Goal: Task Accomplishment & Management: Manage account settings

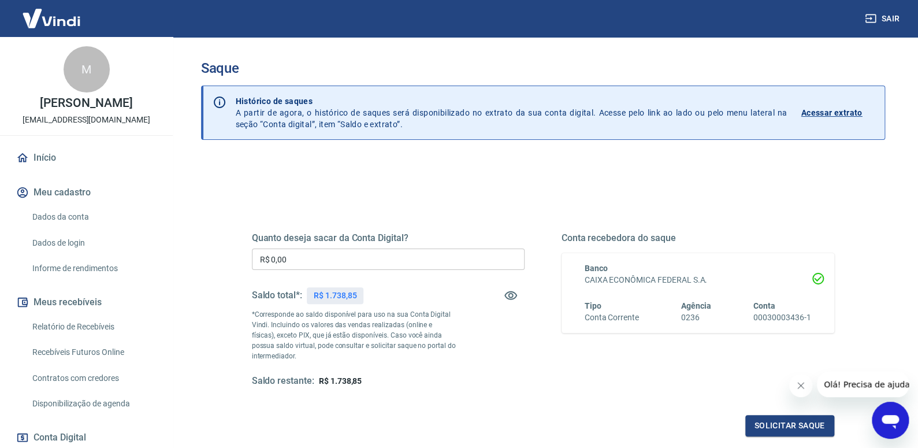
click at [303, 253] on input "R$ 0,00" at bounding box center [388, 259] width 273 height 21
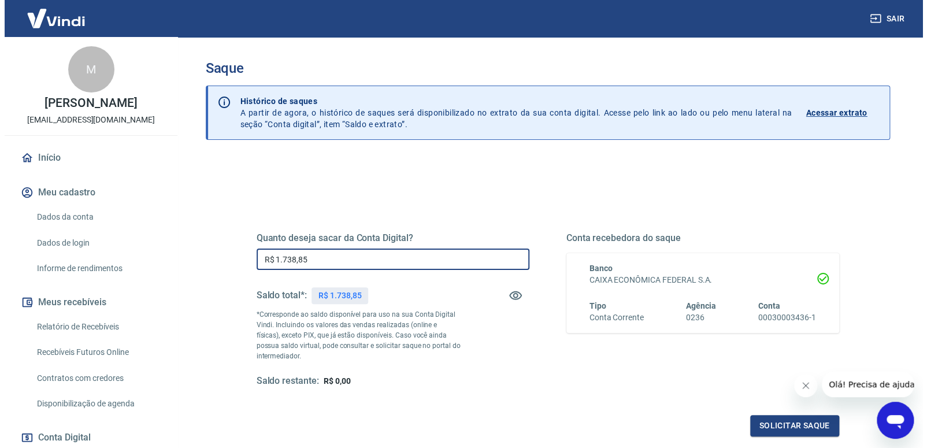
scroll to position [123, 0]
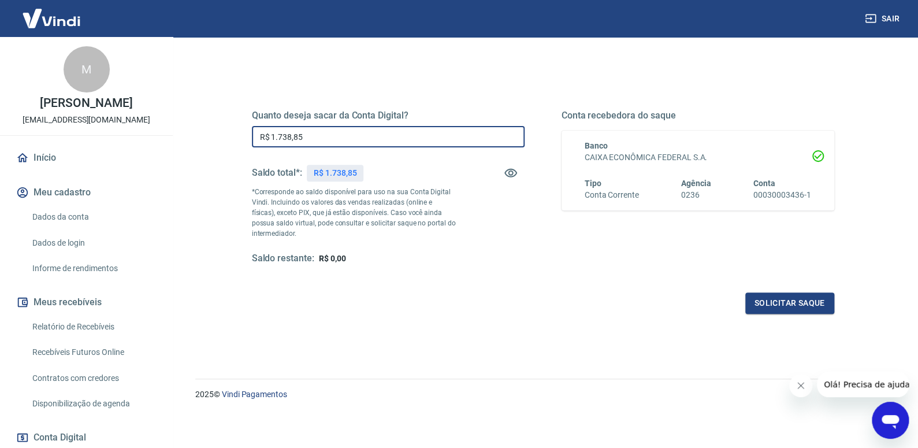
type input "R$ 1.738,85"
click at [800, 300] on button "Solicitar saque" at bounding box center [790, 302] width 89 height 21
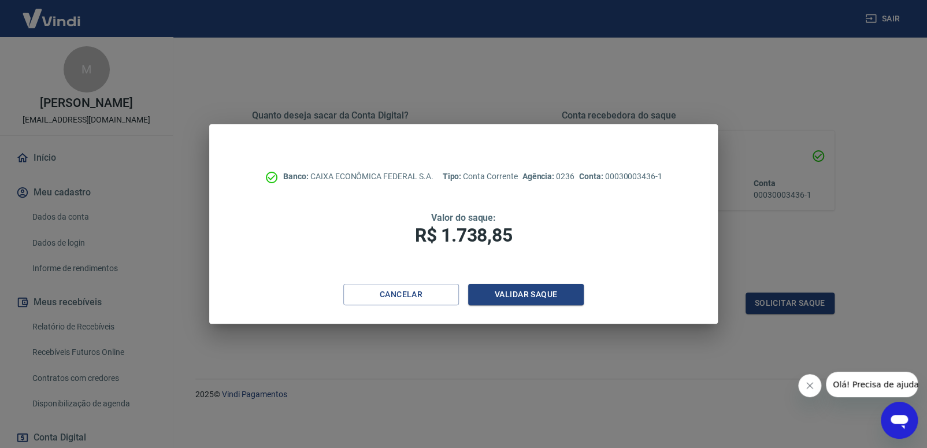
click at [502, 281] on div "Banco: CAIXA ECONÔMICA FEDERAL S.A. Tipo: Conta Corrente Agência: 0236 Conta: 0…" at bounding box center [463, 204] width 509 height 160
click at [505, 288] on button "Validar saque" at bounding box center [526, 294] width 116 height 21
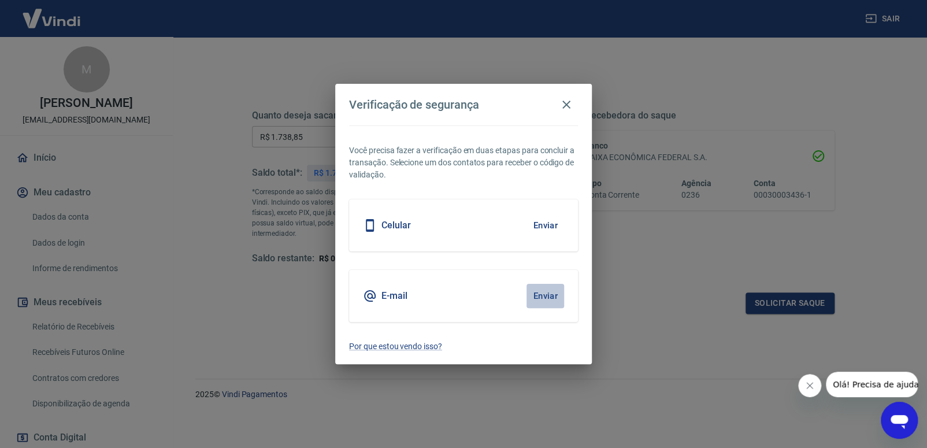
click at [546, 297] on button "Enviar" at bounding box center [546, 296] width 38 height 24
click at [546, 295] on body "Sair M MARIA DA [PERSON_NAME] [EMAIL_ADDRESS][DOMAIN_NAME] Início Meu cadastro …" at bounding box center [463, 101] width 927 height 448
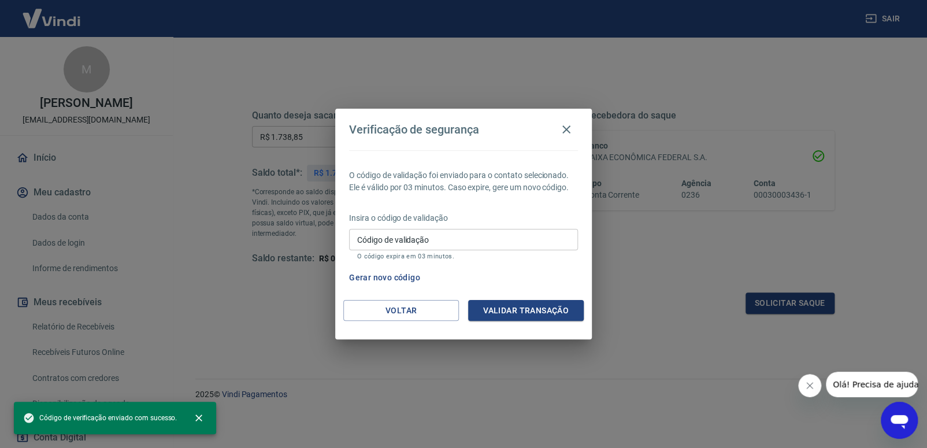
click at [407, 237] on input "Código de validação" at bounding box center [463, 239] width 229 height 21
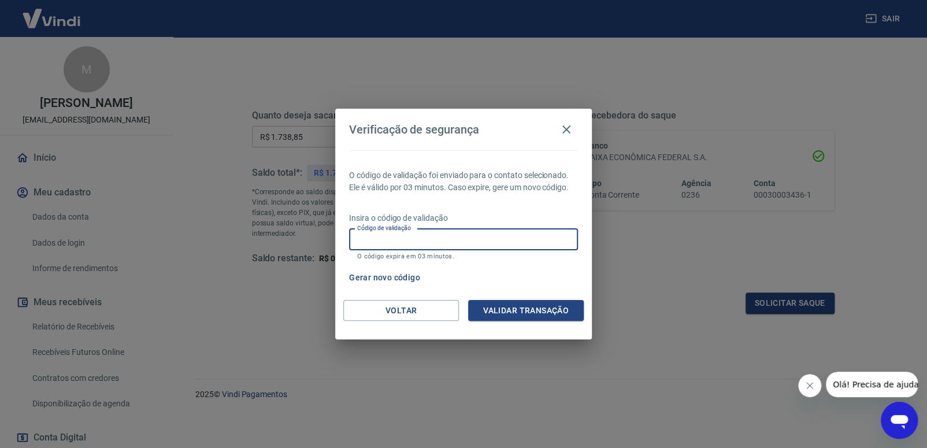
paste input "751622"
type input "751622"
click at [506, 303] on button "Validar transação" at bounding box center [526, 310] width 116 height 21
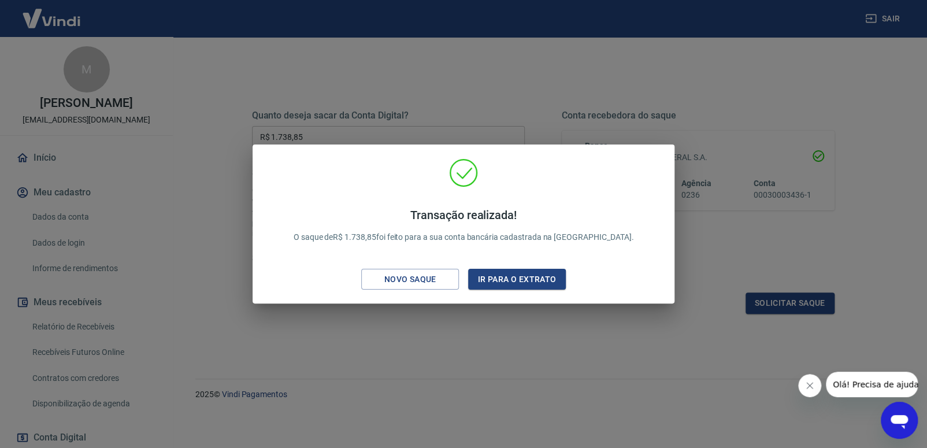
click at [508, 102] on div "Transação realizada! O saque de R$ 1.738,85 foi feito para a sua conta bancária…" at bounding box center [463, 224] width 927 height 448
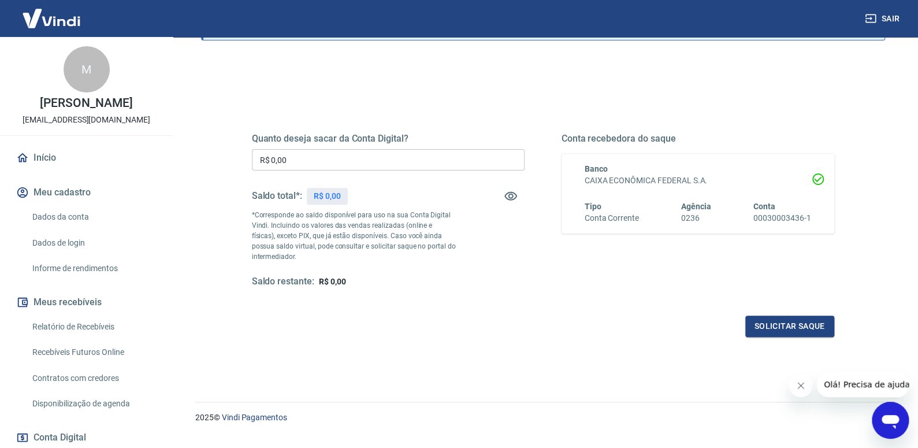
scroll to position [123, 0]
